Goal: Information Seeking & Learning: Stay updated

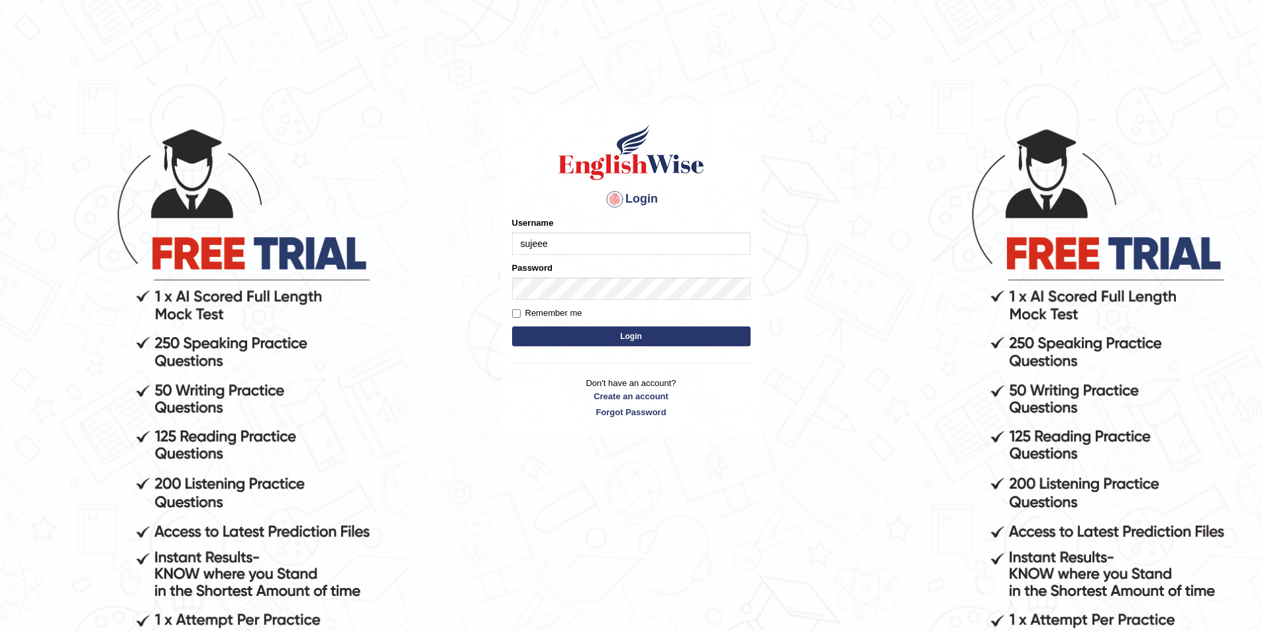
type input "sujeee"
click at [512, 327] on button "Login" at bounding box center [631, 337] width 238 height 20
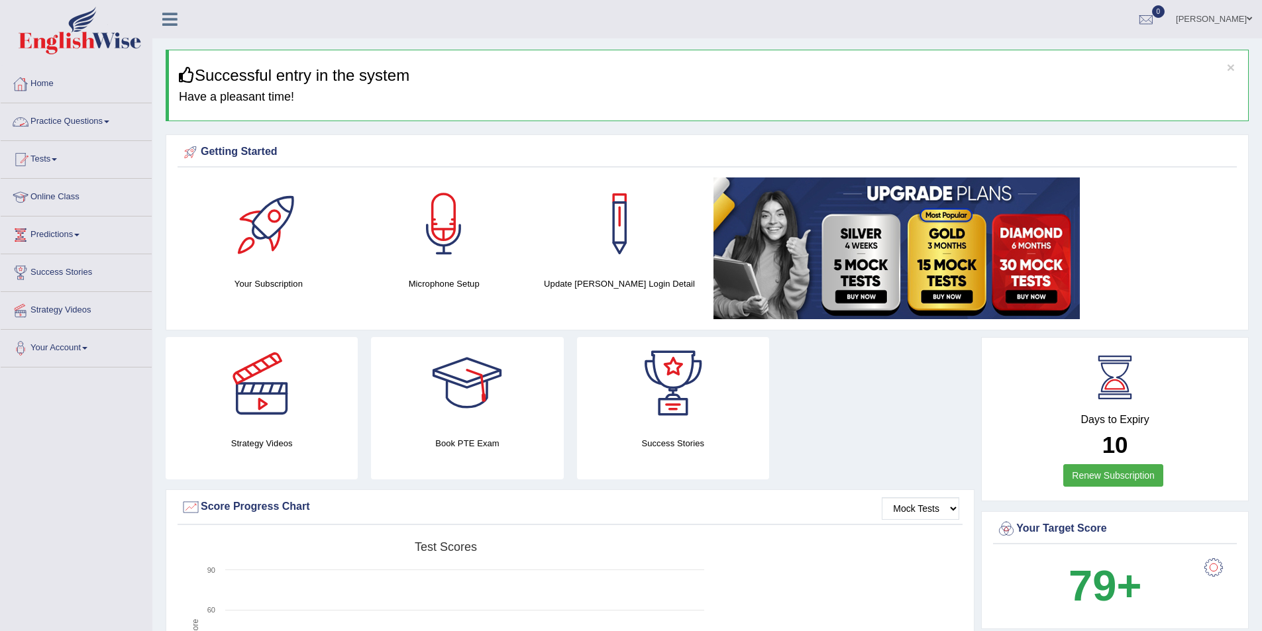
click at [79, 118] on link "Practice Questions" at bounding box center [76, 119] width 151 height 33
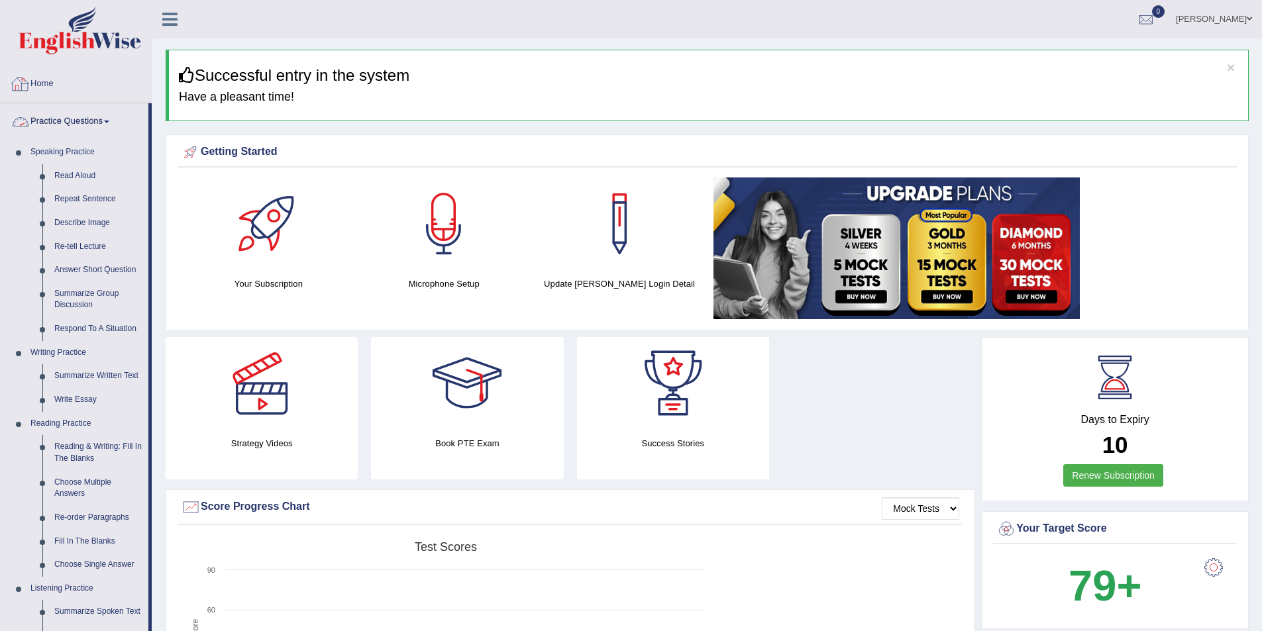
click at [36, 79] on link "Home" at bounding box center [76, 82] width 151 height 33
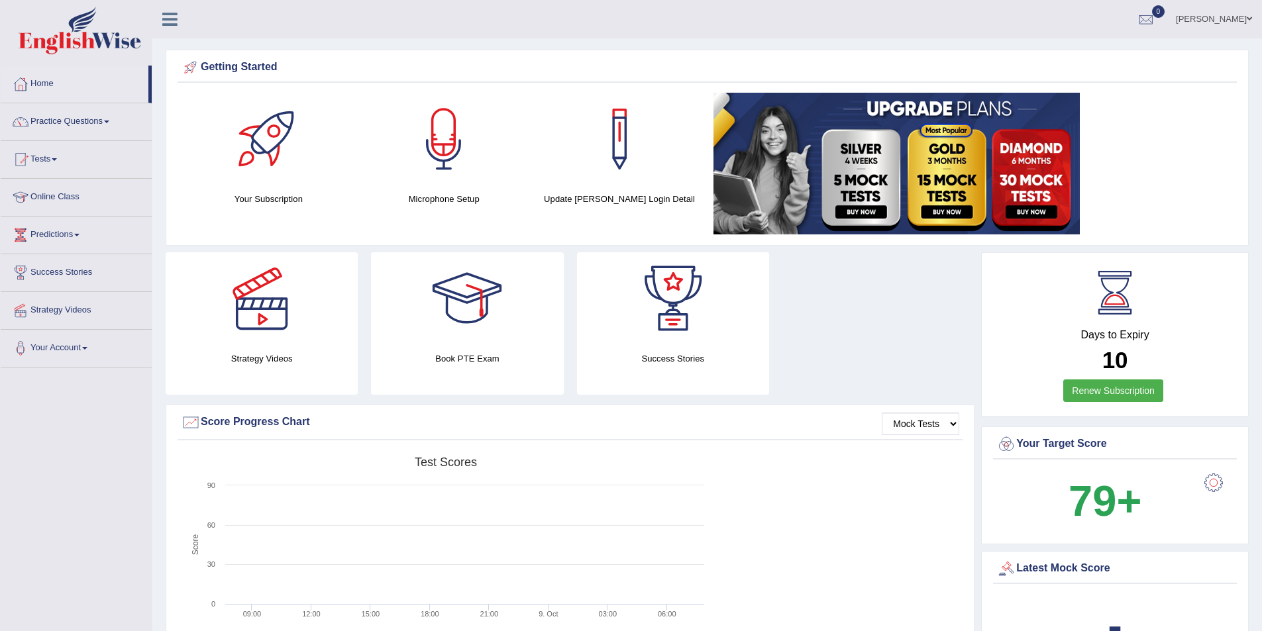
click at [84, 236] on link "Predictions" at bounding box center [76, 233] width 151 height 33
click at [76, 235] on link "Predictions" at bounding box center [75, 233] width 148 height 33
click at [76, 235] on link "Predictions" at bounding box center [76, 233] width 151 height 33
click at [70, 266] on link "Latest Predictions" at bounding box center [87, 266] width 124 height 24
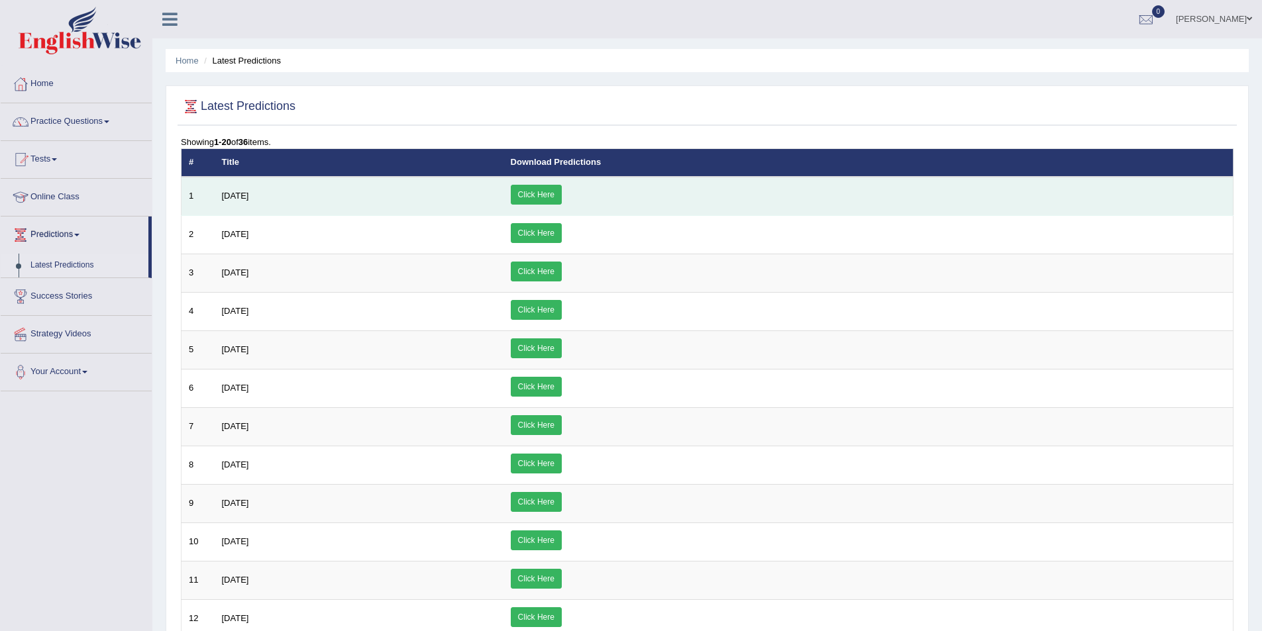
click at [562, 195] on link "Click Here" at bounding box center [536, 195] width 51 height 20
